Goal: Transaction & Acquisition: Subscribe to service/newsletter

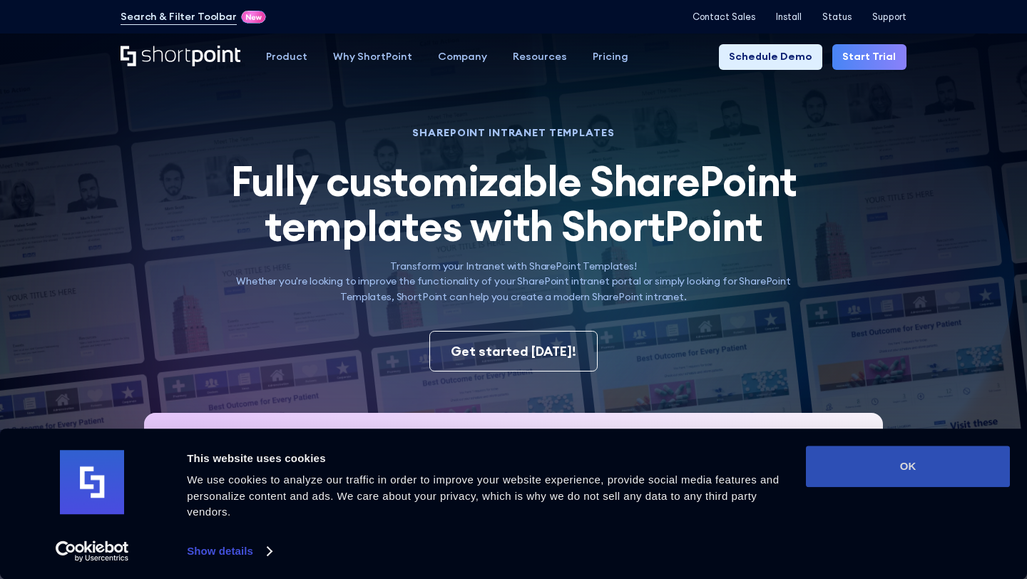
click at [901, 473] on button "OK" at bounding box center [908, 466] width 204 height 41
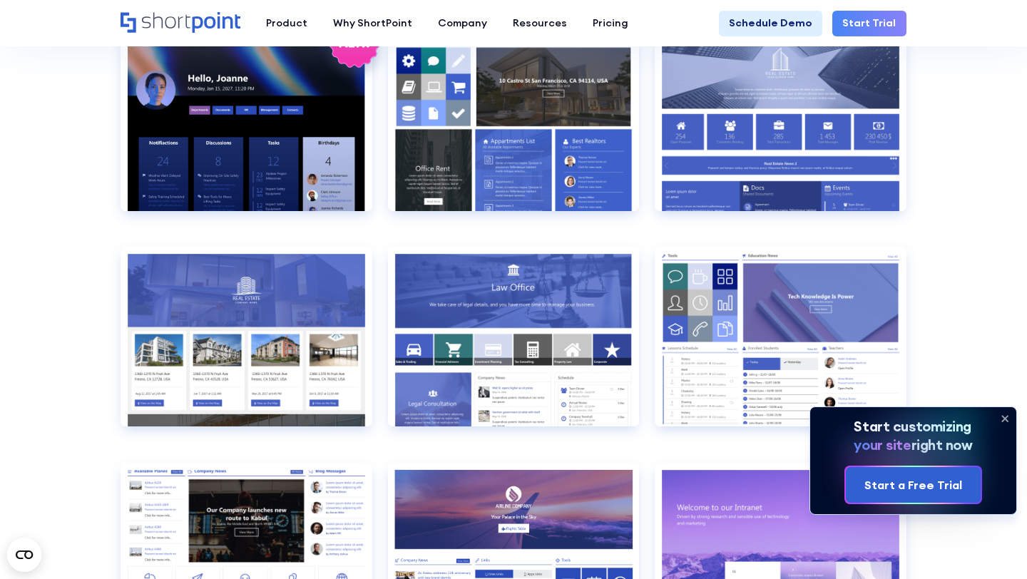
scroll to position [1190, 0]
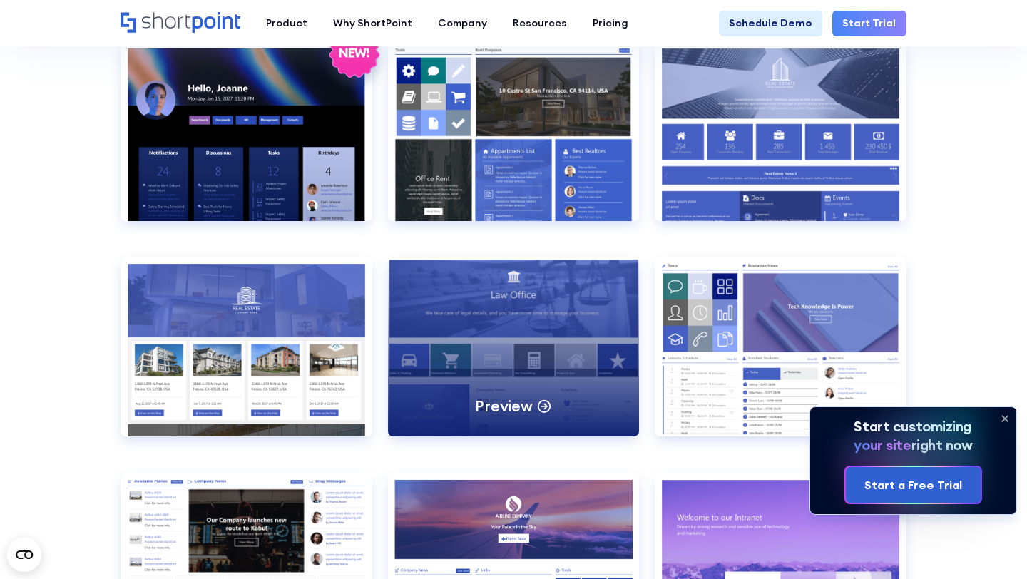
click at [523, 401] on p "Preview" at bounding box center [504, 406] width 58 height 20
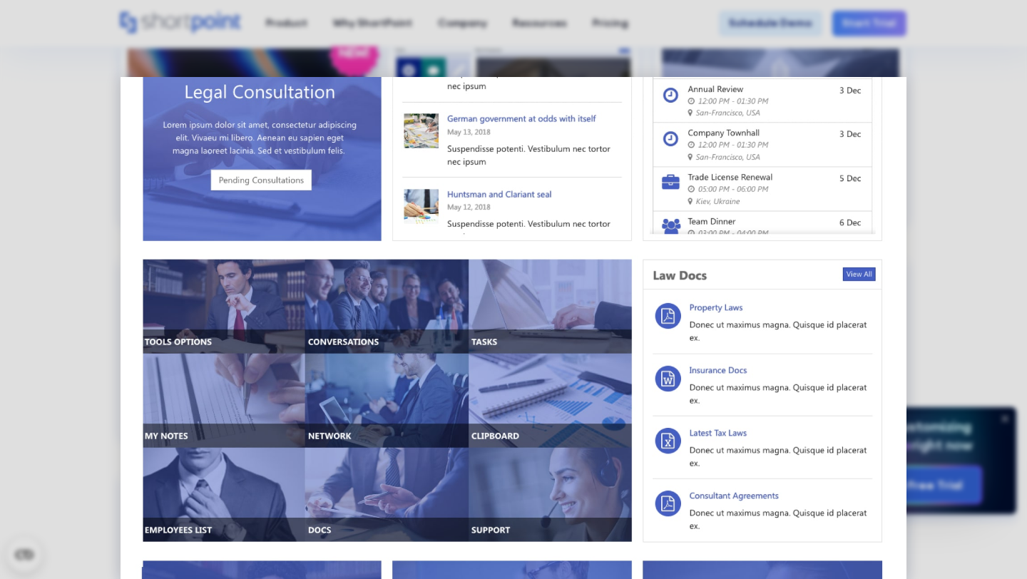
scroll to position [0, 0]
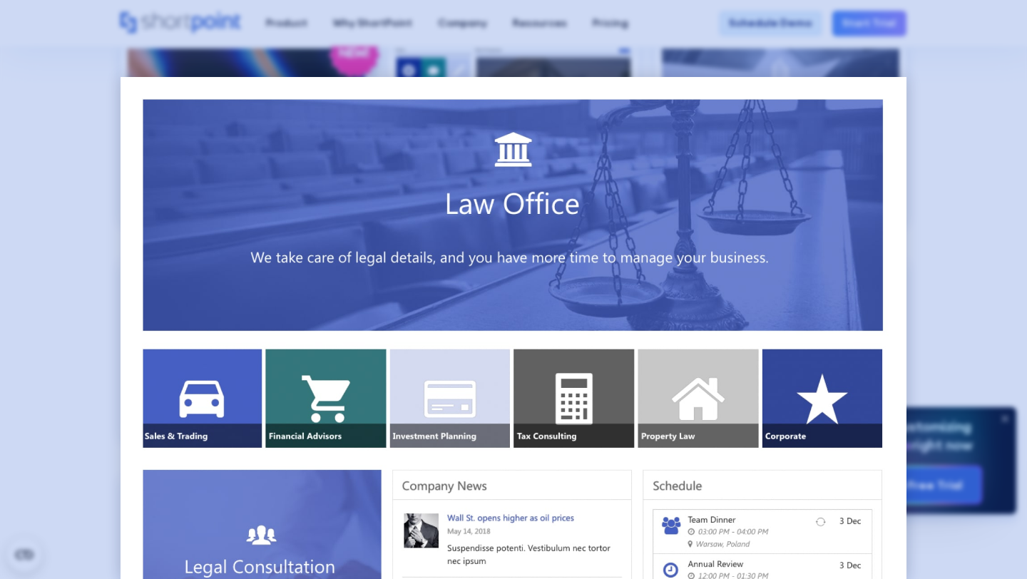
click at [607, 37] on div at bounding box center [513, 289] width 1027 height 579
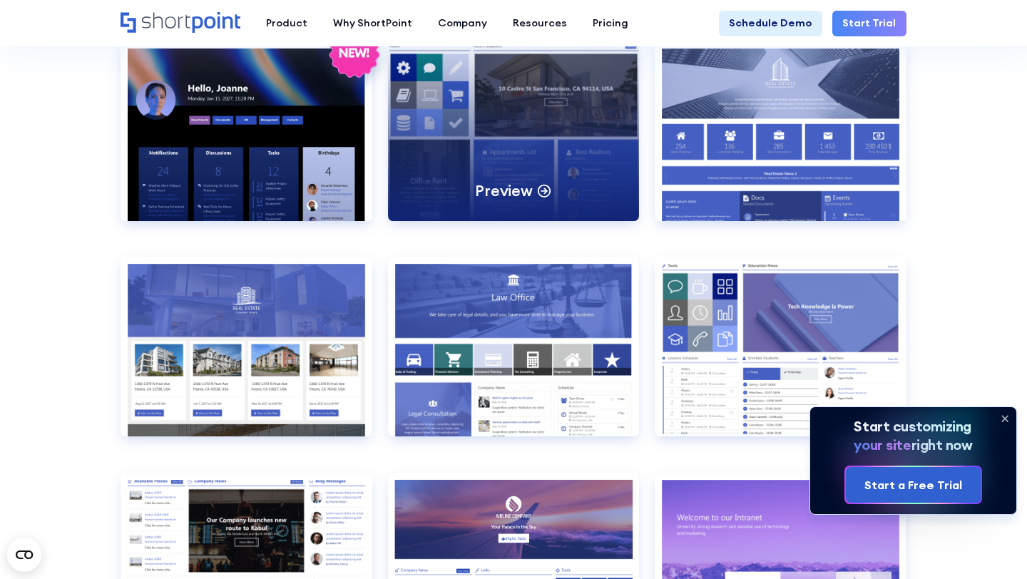
click at [526, 193] on p "Preview" at bounding box center [504, 190] width 58 height 20
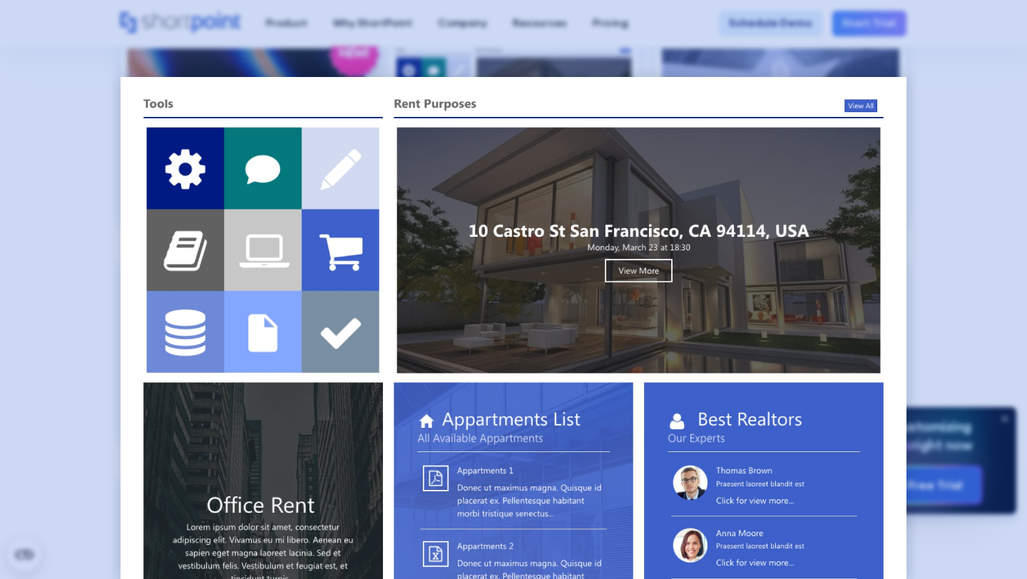
click at [94, 105] on div at bounding box center [513, 289] width 1027 height 579
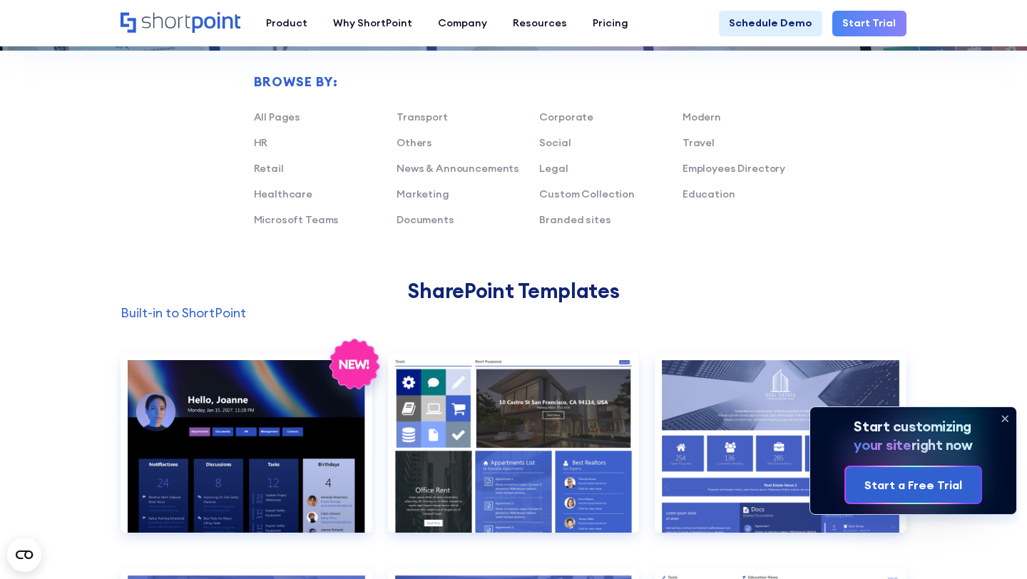
scroll to position [853, 0]
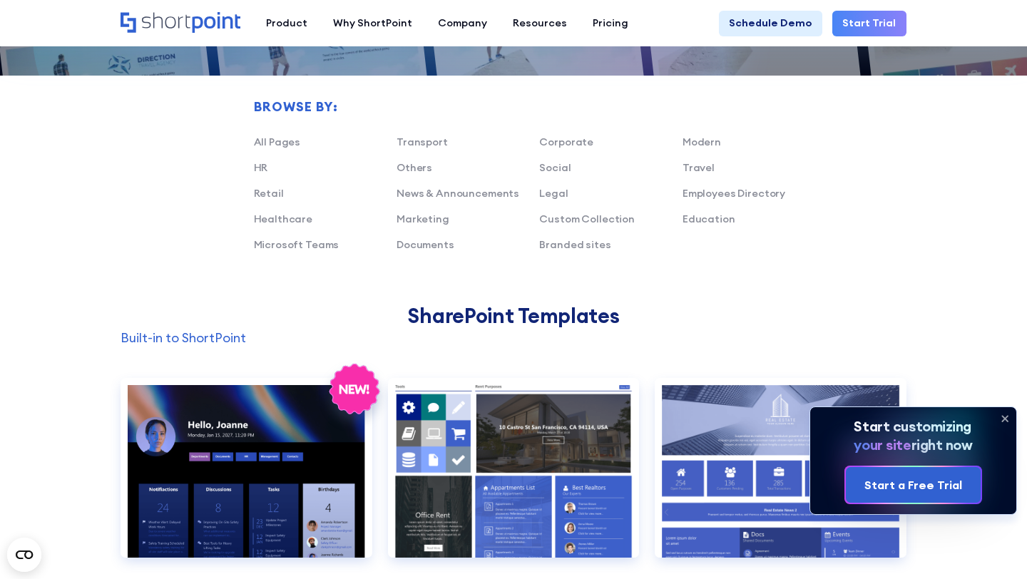
click at [495, 316] on h2 "SharePoint Templates" at bounding box center [513, 316] width 786 height 24
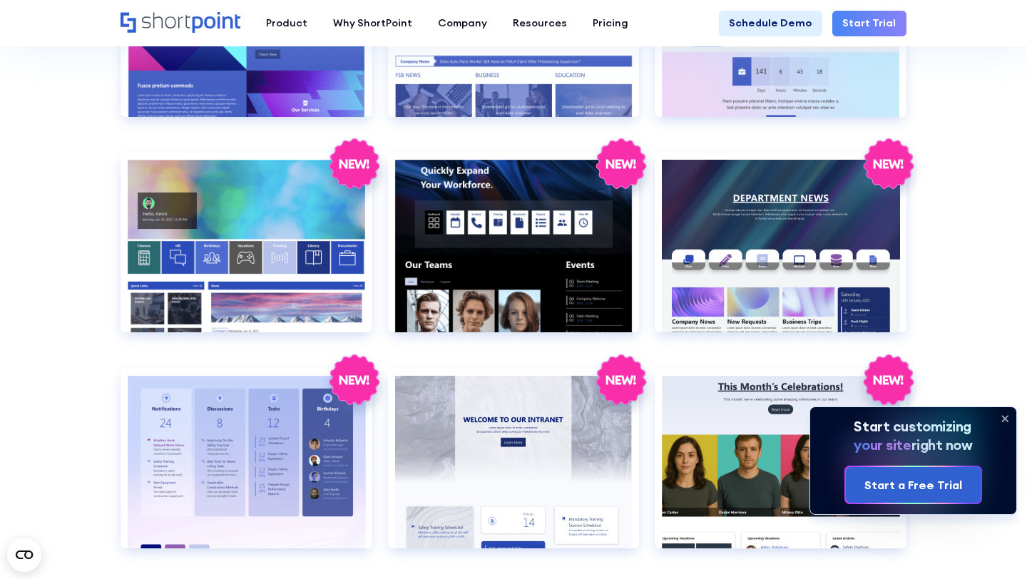
scroll to position [1947, 0]
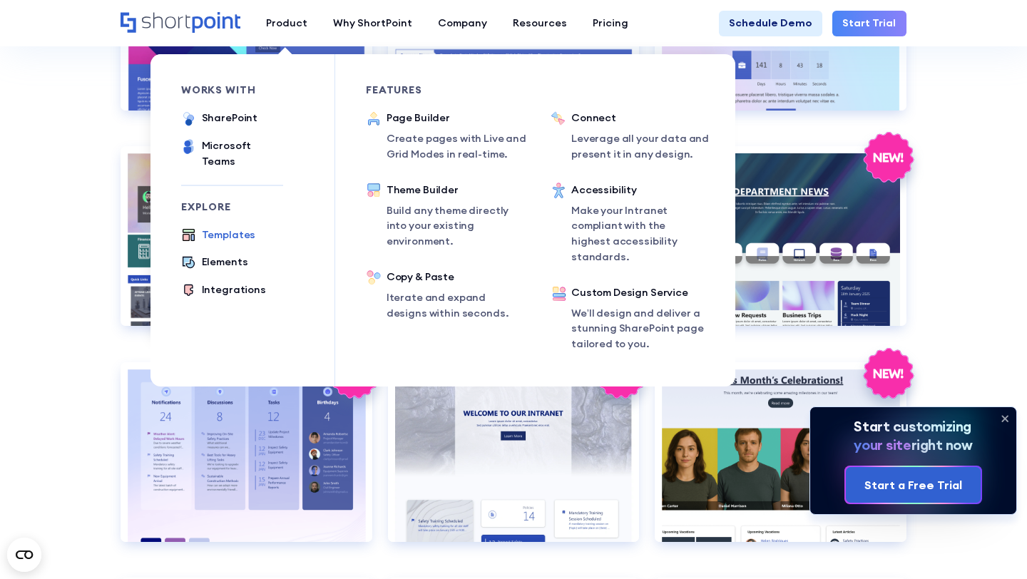
click at [226, 227] on div "Templates" at bounding box center [229, 235] width 54 height 16
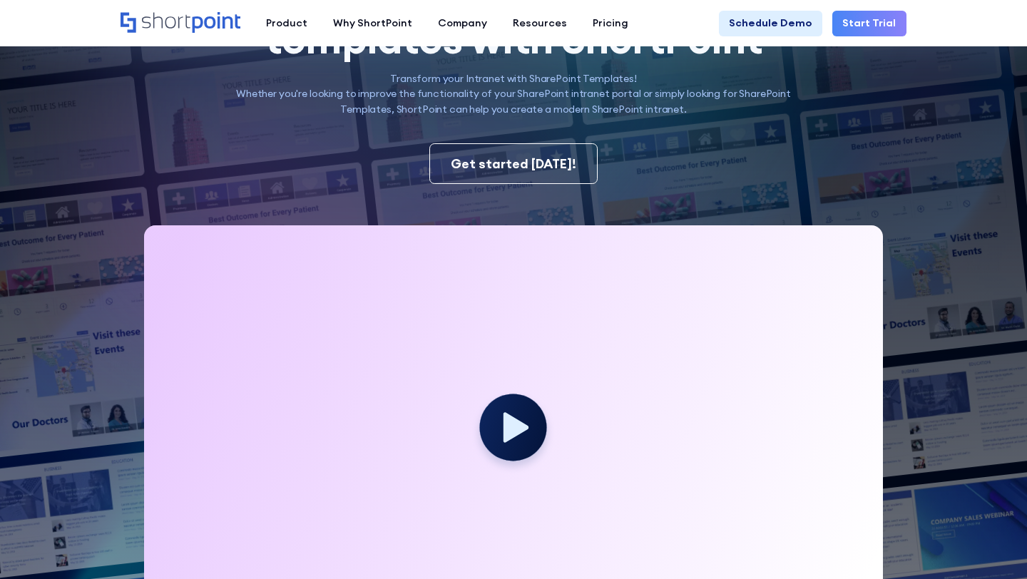
scroll to position [187, 0]
click at [553, 448] on icon at bounding box center [513, 433] width 91 height 91
click at [512, 430] on icon at bounding box center [517, 428] width 28 height 34
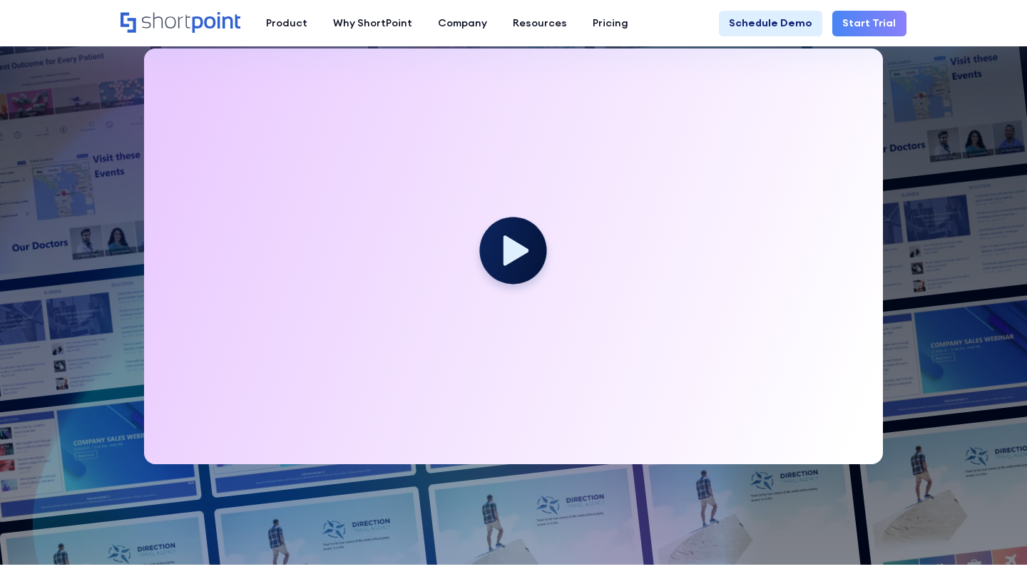
scroll to position [426, 0]
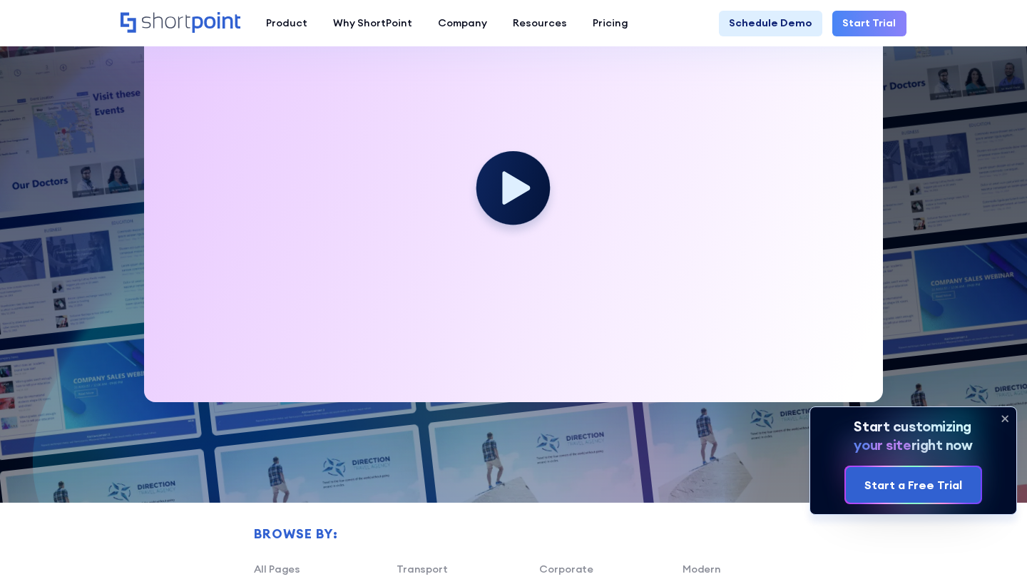
click at [518, 190] on icon at bounding box center [517, 188] width 28 height 34
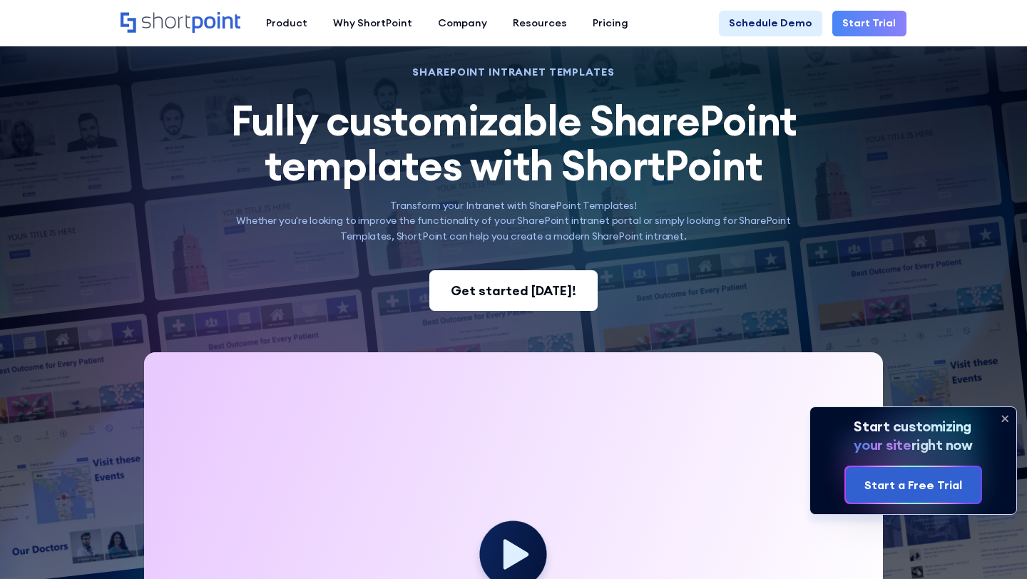
scroll to position [0, 0]
click at [520, 294] on div "Get started today!" at bounding box center [513, 290] width 125 height 19
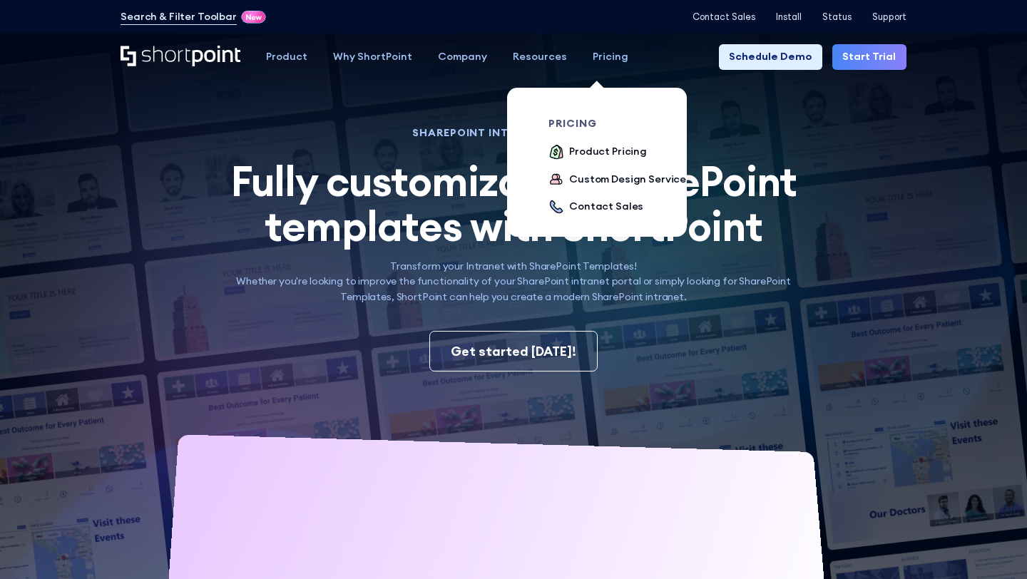
click at [597, 65] on link "Pricing" at bounding box center [610, 57] width 61 height 26
click at [596, 150] on div "Product Pricing" at bounding box center [608, 152] width 78 height 16
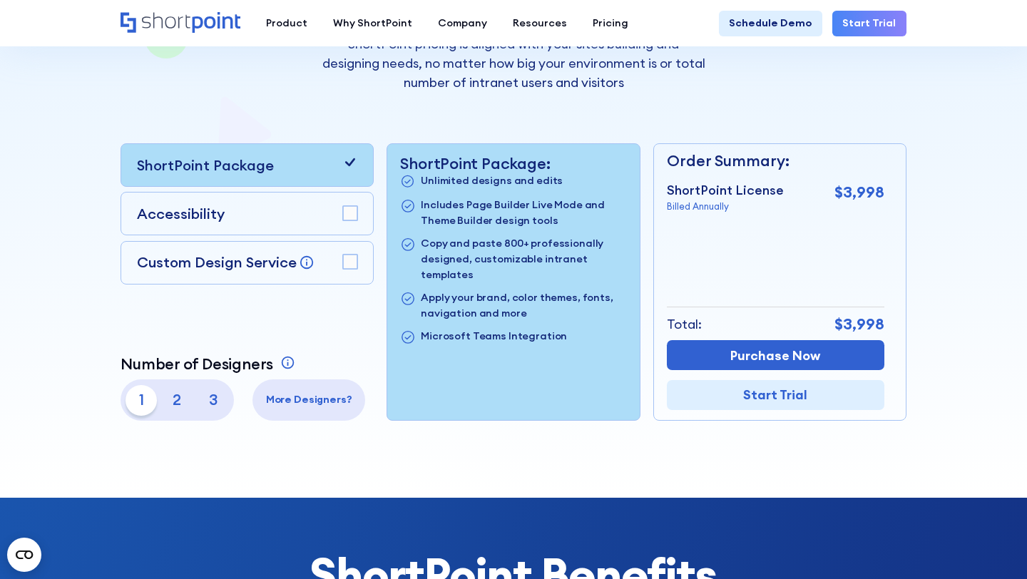
scroll to position [272, 0]
